Goal: Find specific page/section: Find specific page/section

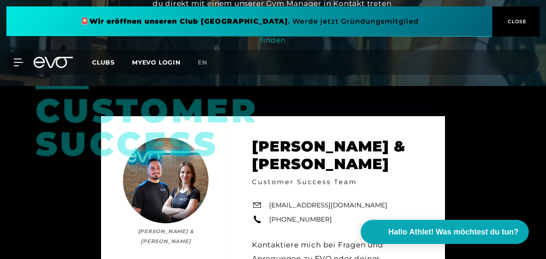
scroll to position [172, 0]
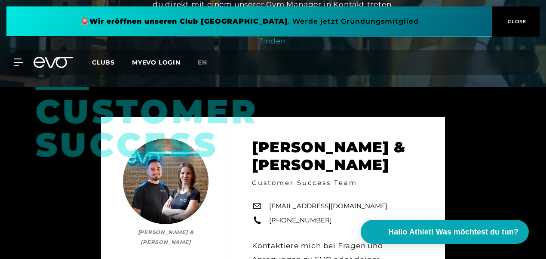
click at [102, 64] on span "Clubs" at bounding box center [103, 62] width 23 height 8
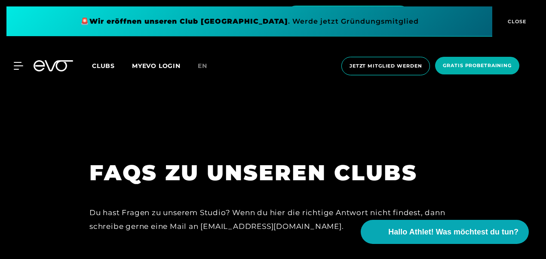
scroll to position [3008, 0]
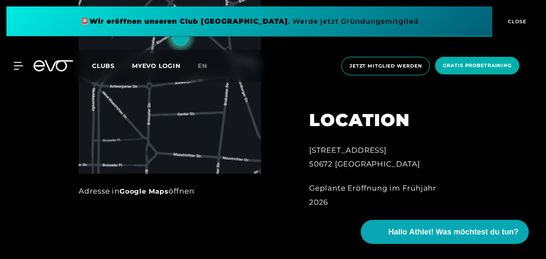
scroll to position [473, 0]
